Goal: Transaction & Acquisition: Purchase product/service

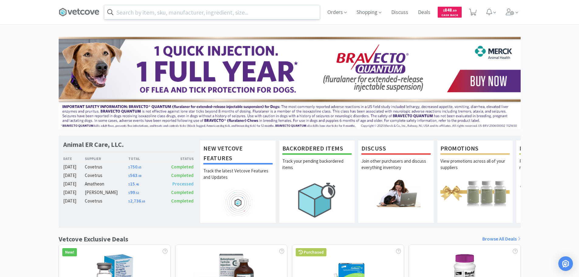
click at [216, 12] on input "text" at bounding box center [211, 12] width 215 height 14
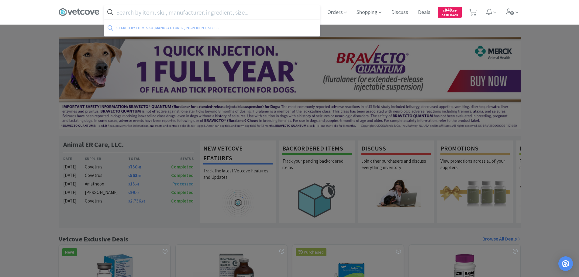
paste input "009608"
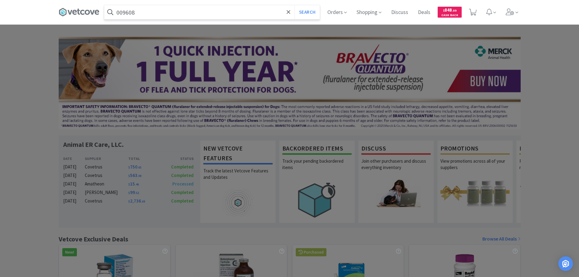
type input "009608"
click at [294, 5] on button "Search" at bounding box center [306, 12] width 25 height 14
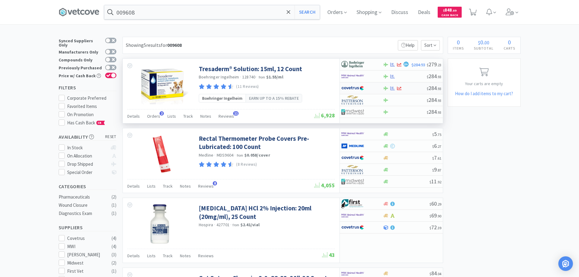
click at [405, 88] on div at bounding box center [405, 88] width 44 height 5
select select "1"
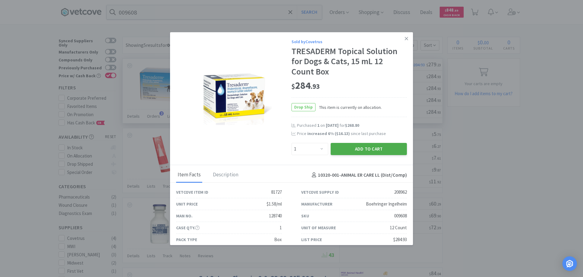
click at [359, 149] on button "Add to Cart" at bounding box center [369, 149] width 76 height 12
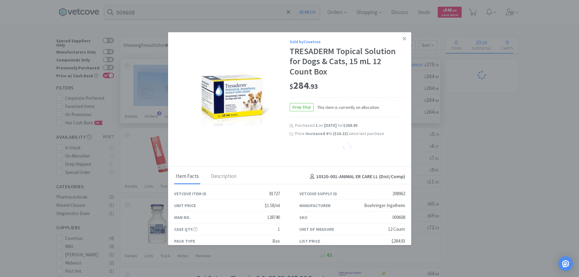
drag, startPoint x: 319, startPoint y: 88, endPoint x: 294, endPoint y: 86, distance: 25.3
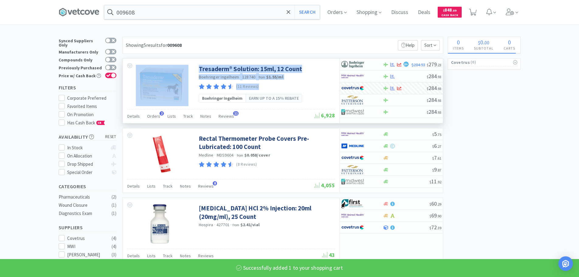
select select "1"
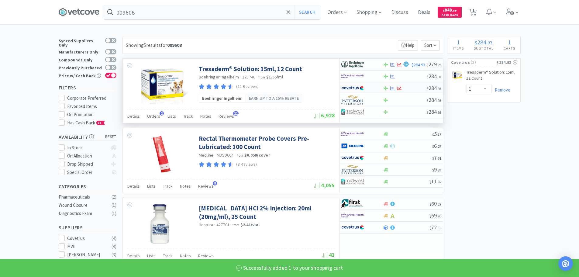
click at [418, 85] on div "$ 284 . 93" at bounding box center [391, 88] width 103 height 12
select select "1"
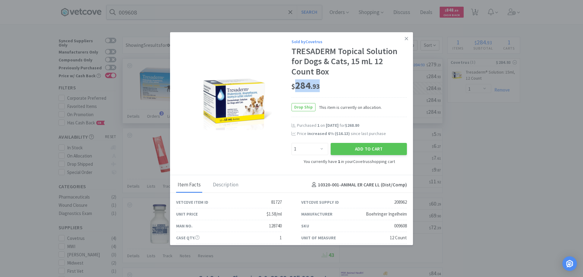
drag, startPoint x: 319, startPoint y: 87, endPoint x: 294, endPoint y: 86, distance: 24.6
click at [294, 86] on div "$ 284 . 93" at bounding box center [349, 85] width 115 height 13
copy span "284 . 93"
click at [405, 40] on icon at bounding box center [406, 38] width 3 height 5
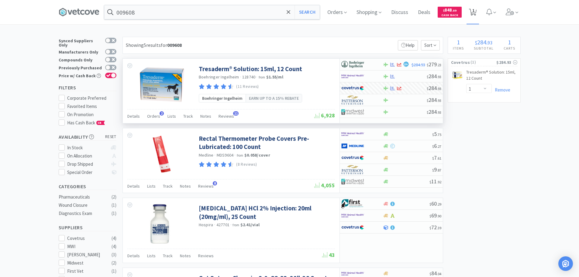
click at [474, 14] on span "1" at bounding box center [473, 10] width 2 height 24
select select "1"
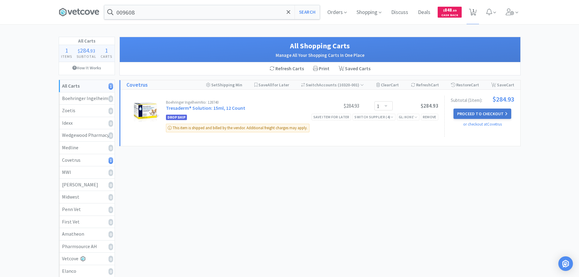
click at [477, 113] on button "Proceed to Checkout" at bounding box center [482, 113] width 58 height 10
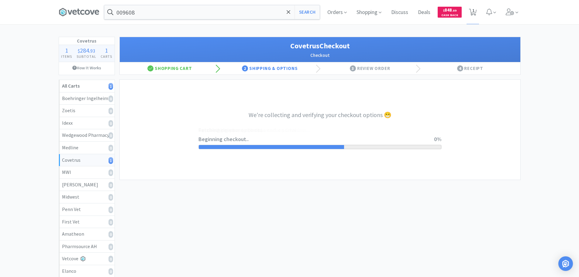
select select "ACCOUNT"
select select "cvt-standard-net"
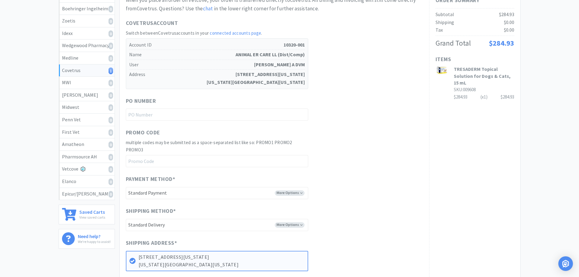
scroll to position [91, 0]
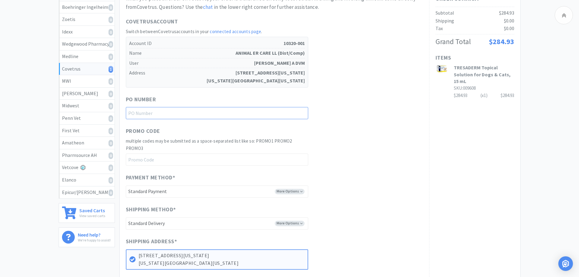
click at [171, 113] on input "text" at bounding box center [217, 113] width 182 height 12
paste input "1145113"
type input "1145113"
click at [349, 125] on div "When you place an order on Vetcove, your order is transferred directly to Covet…" at bounding box center [274, 152] width 297 height 314
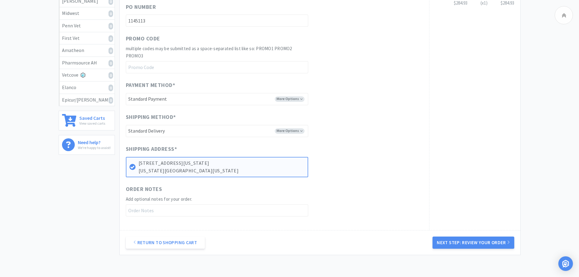
scroll to position [224, 0]
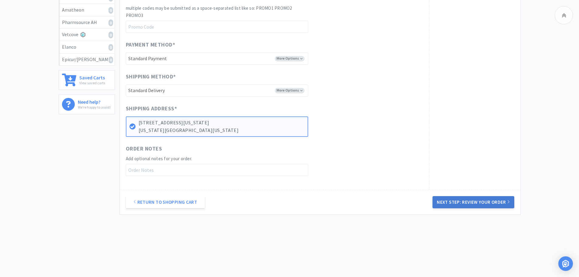
click at [487, 200] on button "Next Step: Review Your Order" at bounding box center [472, 202] width 81 height 12
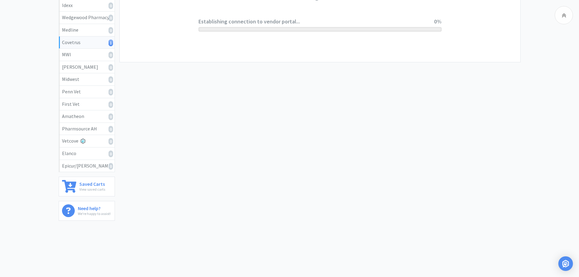
scroll to position [0, 0]
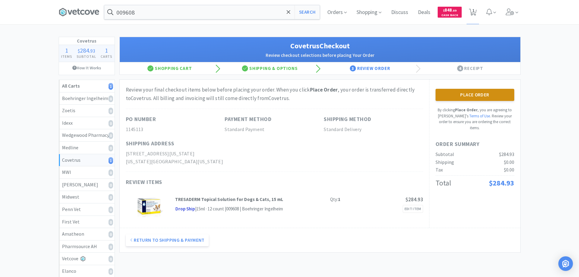
click at [456, 95] on button "Place Order" at bounding box center [474, 95] width 79 height 12
